Goal: Task Accomplishment & Management: Manage account settings

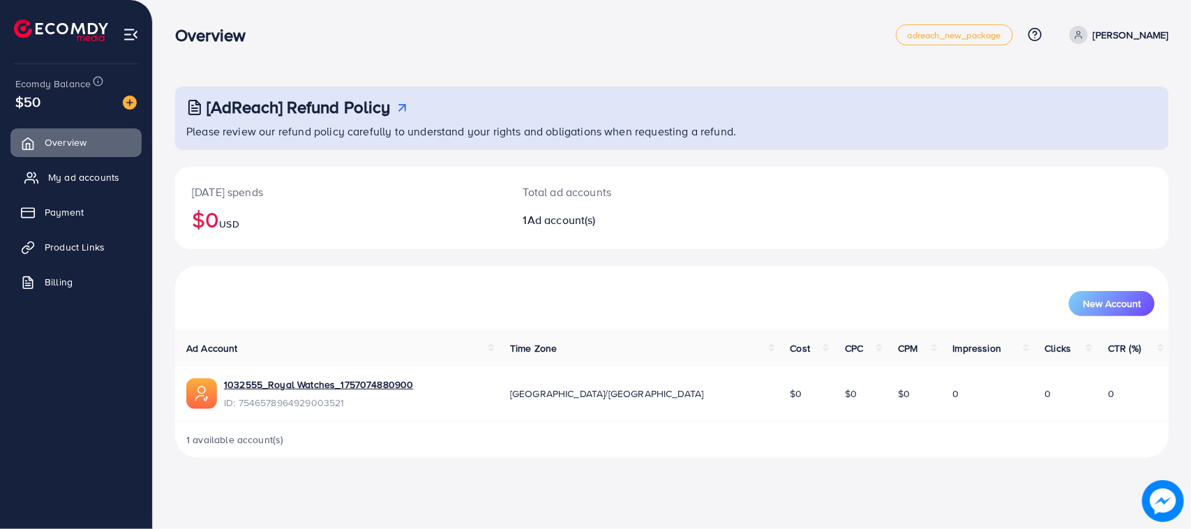
drag, startPoint x: 0, startPoint y: 0, endPoint x: 75, endPoint y: 176, distance: 191.3
click at [75, 176] on span "My ad accounts" at bounding box center [83, 177] width 71 height 14
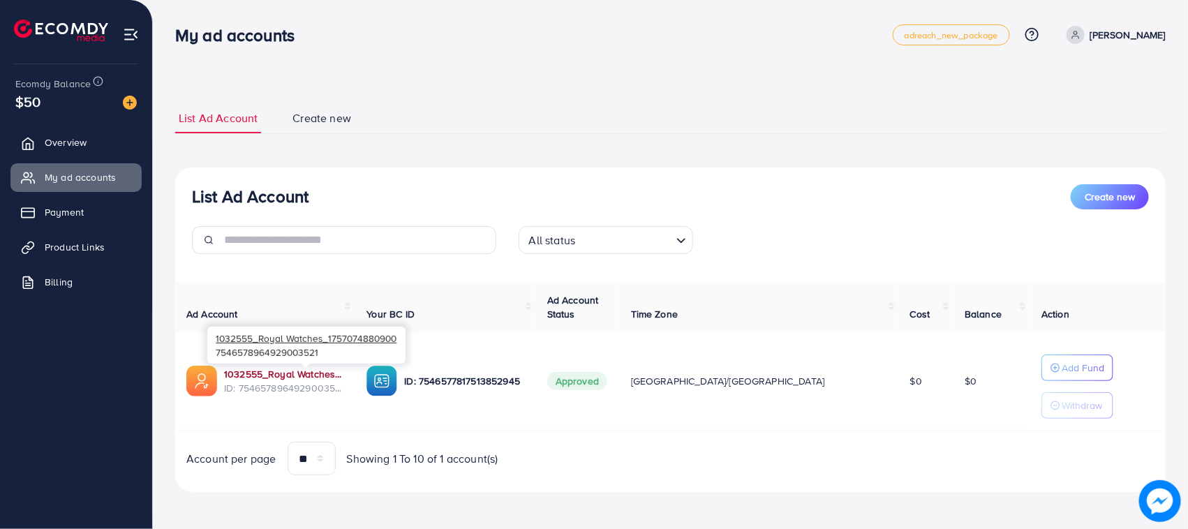
click at [253, 377] on link "1032555_Royal Watches_1757074880900" at bounding box center [284, 374] width 120 height 14
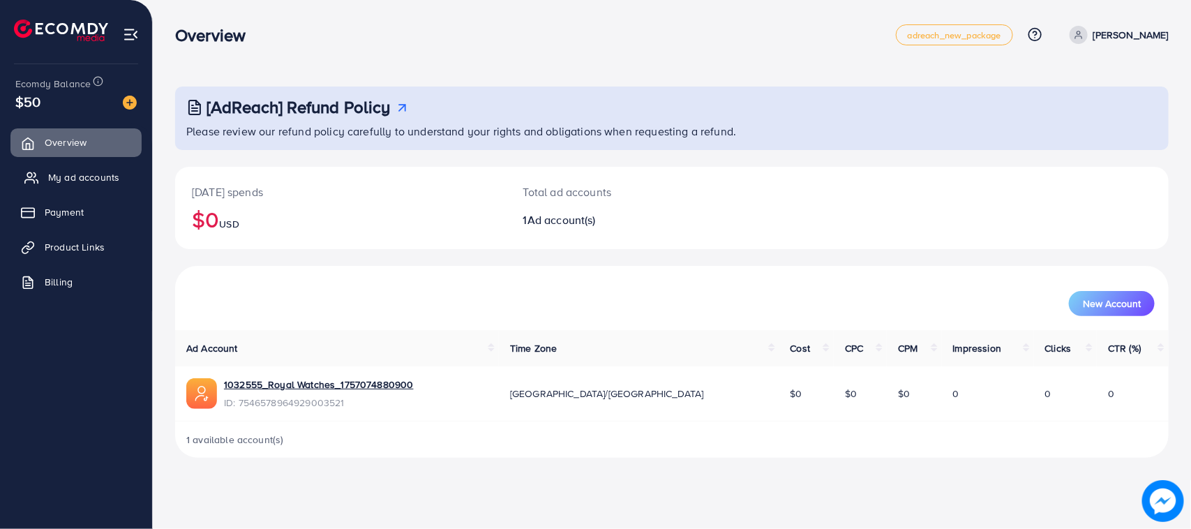
click at [92, 170] on span "My ad accounts" at bounding box center [83, 177] width 71 height 14
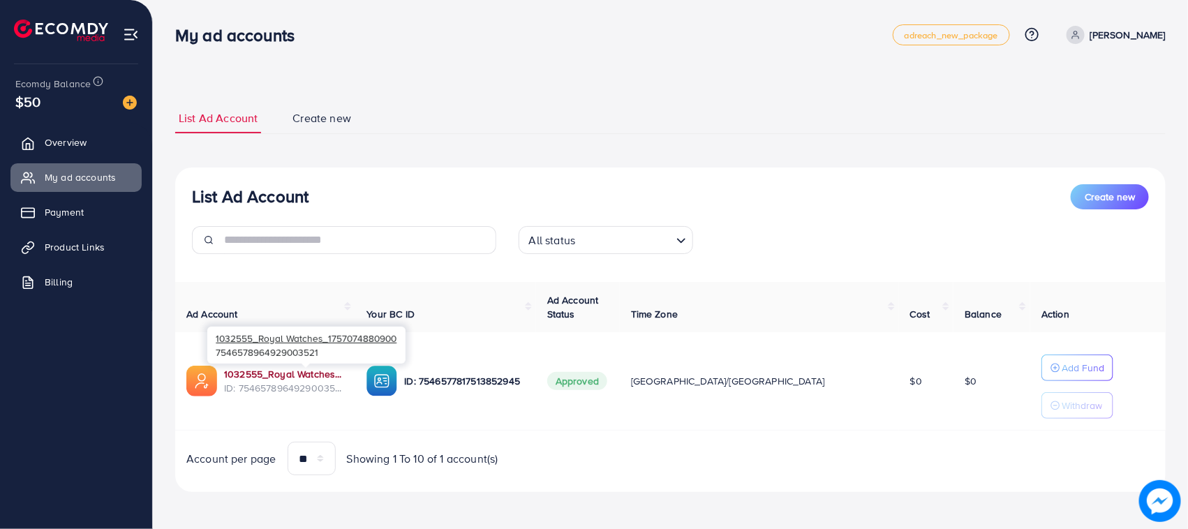
click at [266, 374] on link "1032555_Royal Watches_1757074880900" at bounding box center [284, 374] width 120 height 14
